Goal: Task Accomplishment & Management: Use online tool/utility

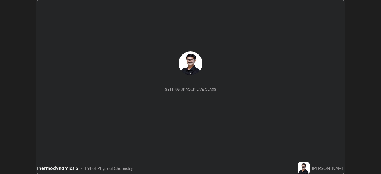
scroll to position [174, 381]
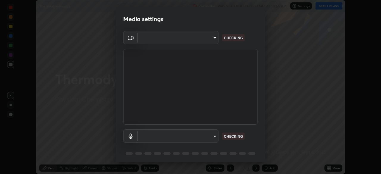
type input "05730faa116fe893cb3bfff37bc48e03cda79a540a9a2906e08a5a6a13fc8772"
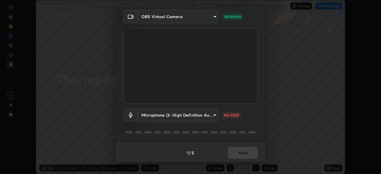
click at [214, 115] on body "Erase all Thermodynamics 5 Recording WAS SCHEDULED TO START AT 10:55 AM Setting…" at bounding box center [190, 87] width 381 height 174
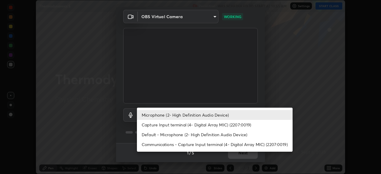
click at [181, 132] on li "Default - Microphone (2- High Definition Audio Device)" at bounding box center [215, 135] width 156 height 10
type input "default"
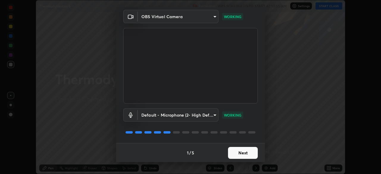
click at [244, 153] on button "Next" at bounding box center [243, 153] width 30 height 12
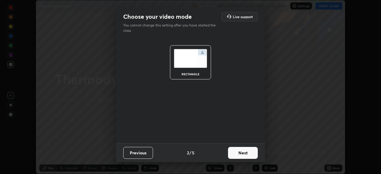
click at [245, 154] on button "Next" at bounding box center [243, 153] width 30 height 12
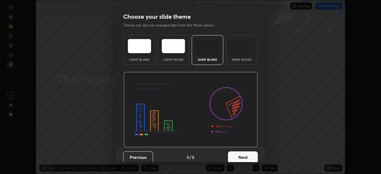
click at [246, 155] on button "Next" at bounding box center [243, 157] width 30 height 12
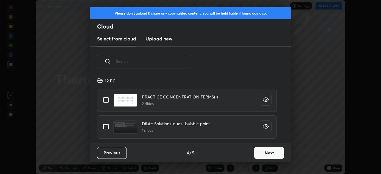
scroll to position [66, 191]
click at [265, 153] on button "Next" at bounding box center [269, 153] width 30 height 12
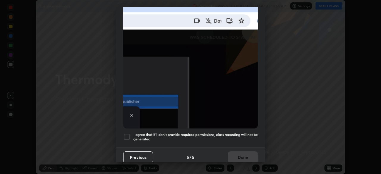
scroll to position [143, 0]
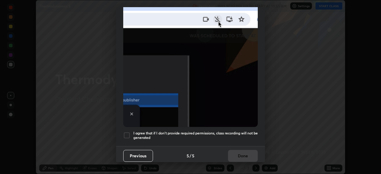
click at [127, 133] on div at bounding box center [126, 135] width 7 height 7
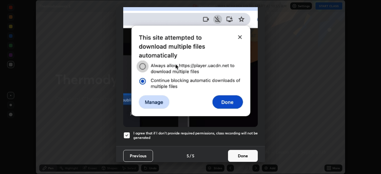
click at [242, 153] on button "Done" at bounding box center [243, 156] width 30 height 12
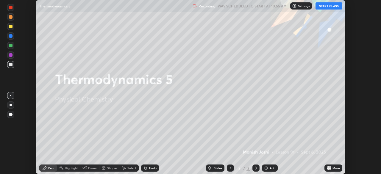
click at [329, 8] on button "START CLASS" at bounding box center [328, 5] width 27 height 7
